Goal: Task Accomplishment & Management: Use online tool/utility

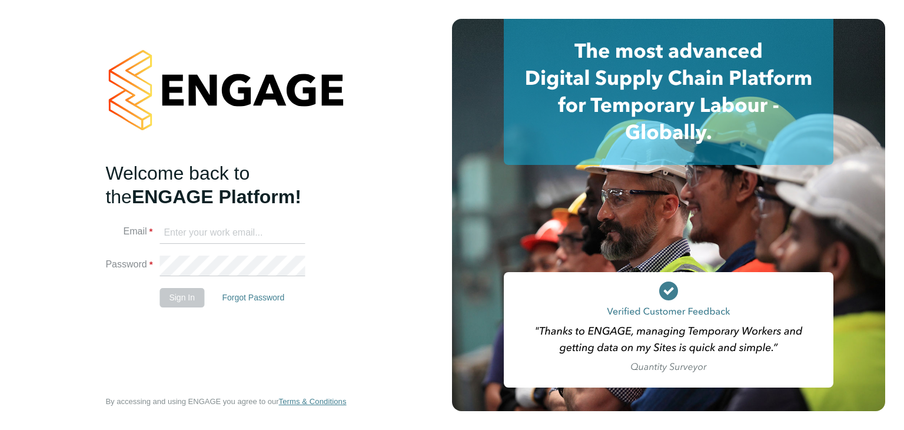
type input "Labourdeskmslv@randstadcpe.com"
click at [180, 296] on button "Sign In" at bounding box center [182, 297] width 45 height 19
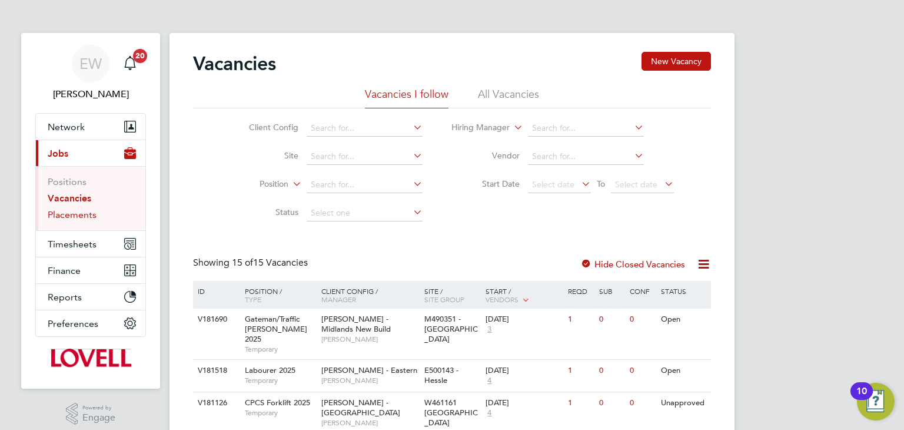
click at [92, 214] on link "Placements" at bounding box center [72, 214] width 49 height 11
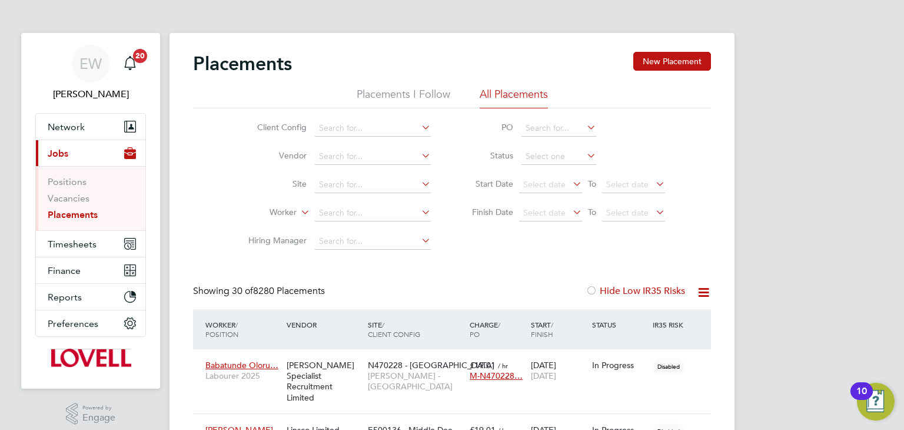
click at [419, 129] on icon at bounding box center [419, 127] width 0 height 16
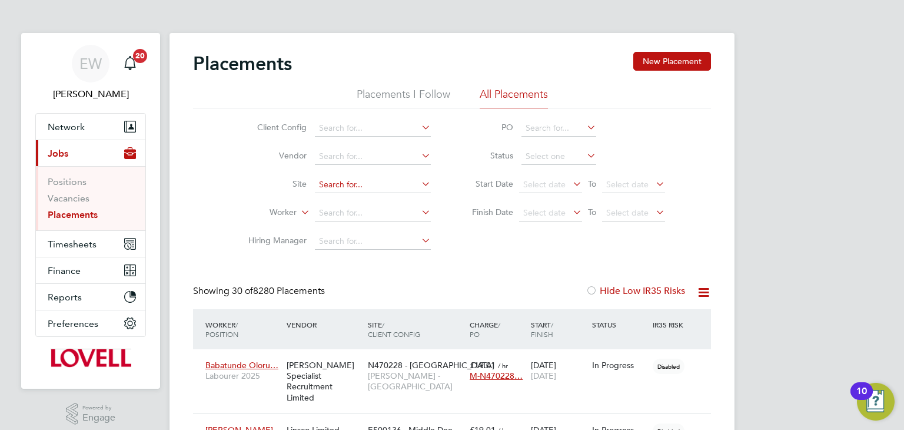
click at [353, 183] on input at bounding box center [373, 185] width 116 height 16
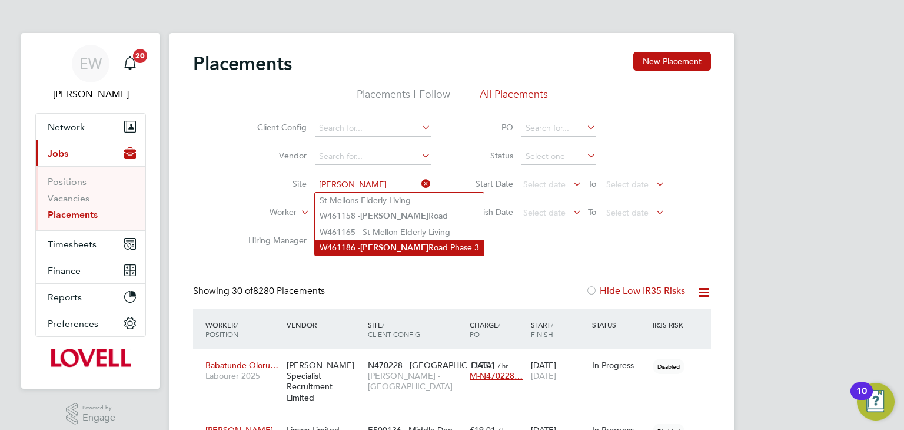
click at [367, 251] on b "Crick" at bounding box center [394, 248] width 68 height 10
type input "W461186 - Crick Road Phase 3"
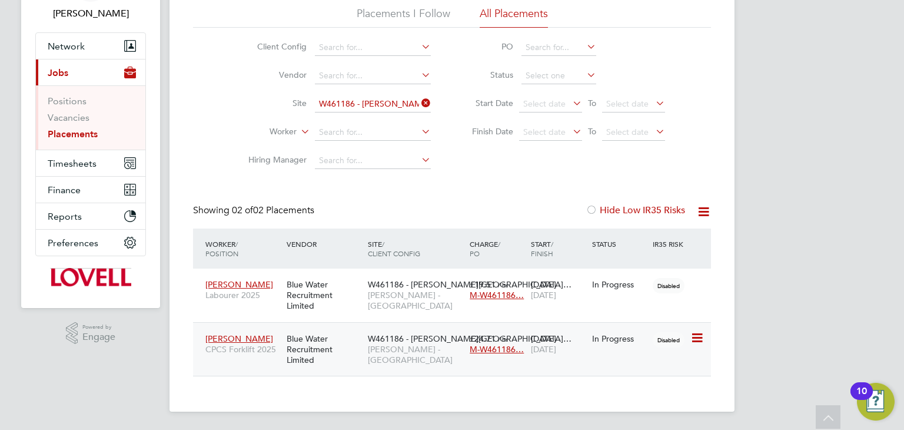
click at [243, 340] on span "Jonathan Movahed" at bounding box center [239, 338] width 68 height 11
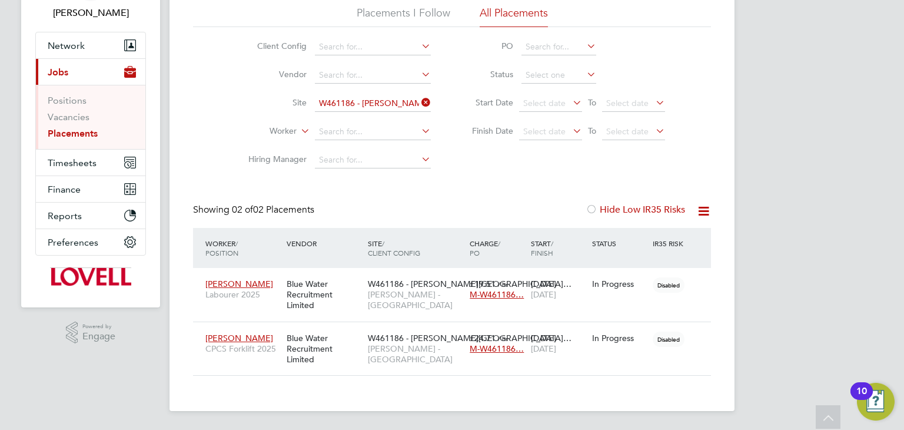
click at [419, 102] on icon at bounding box center [419, 102] width 0 height 16
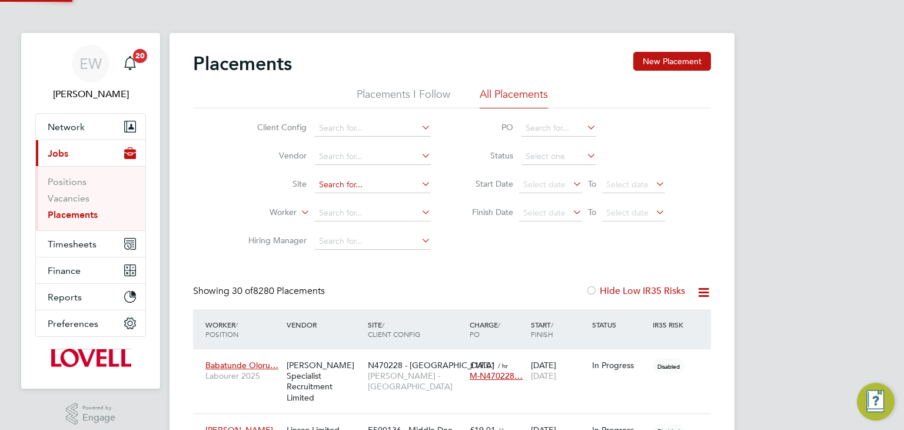
click at [352, 181] on input at bounding box center [373, 185] width 116 height 16
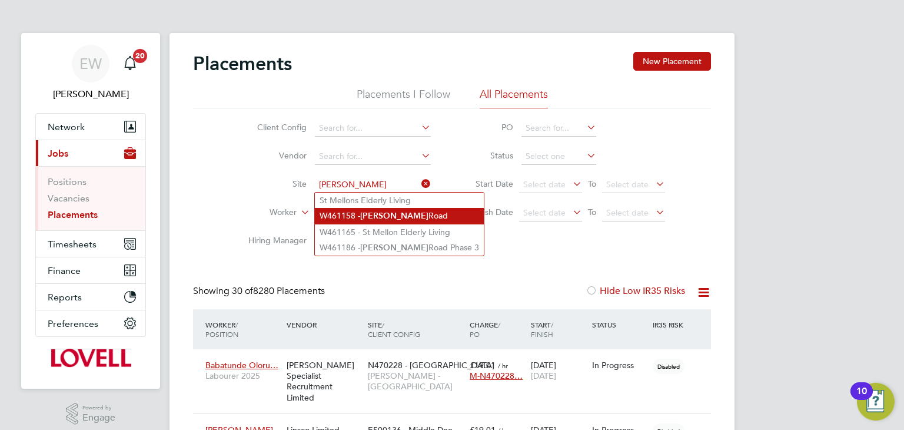
click at [352, 213] on li "W461158 - Crick Road" at bounding box center [399, 216] width 169 height 16
type input "W461158 - Crick Road"
